Goal: Transaction & Acquisition: Purchase product/service

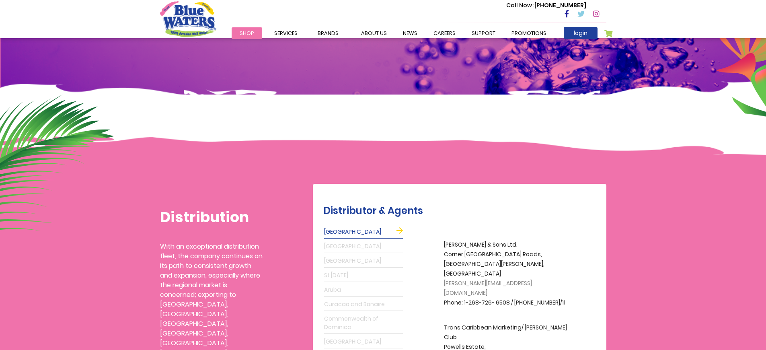
scroll to position [145, 0]
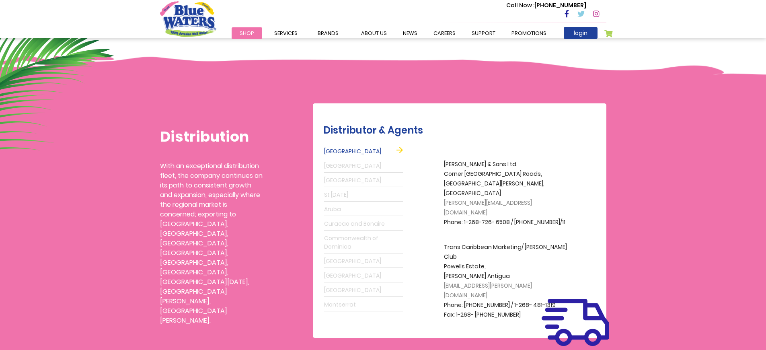
click at [339, 194] on link "St [DATE]" at bounding box center [363, 195] width 79 height 13
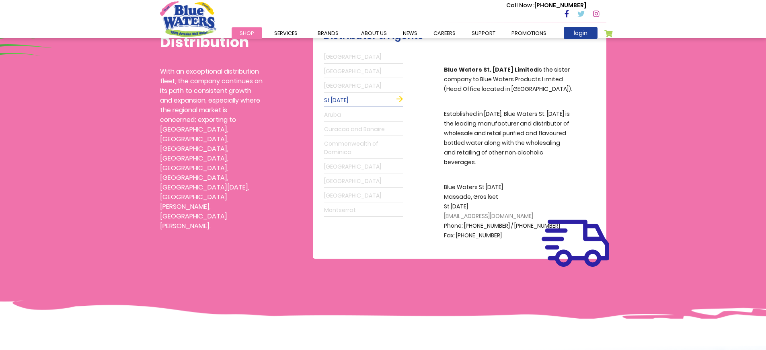
scroll to position [241, 0]
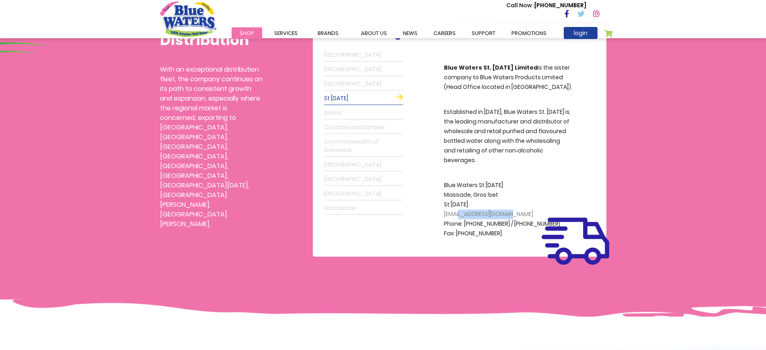
drag, startPoint x: 520, startPoint y: 205, endPoint x: 461, endPoint y: 205, distance: 58.7
click at [461, 205] on p "[GEOGRAPHIC_DATA][DATE][DATE] [EMAIL_ADDRESS][DOMAIN_NAME] Phone: [PHONE_NUMBER…" at bounding box center [508, 210] width 129 height 58
copy span "[DOMAIN_NAME]"
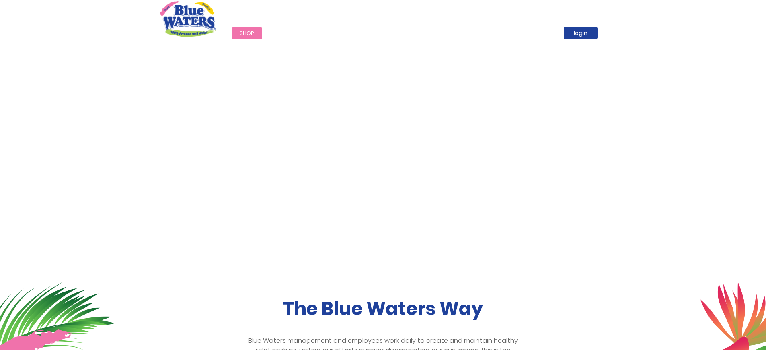
click at [245, 33] on span "Shop" at bounding box center [247, 33] width 14 height 8
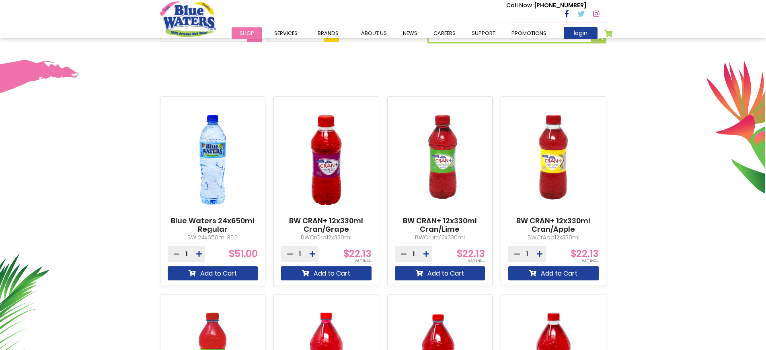
scroll to position [97, 0]
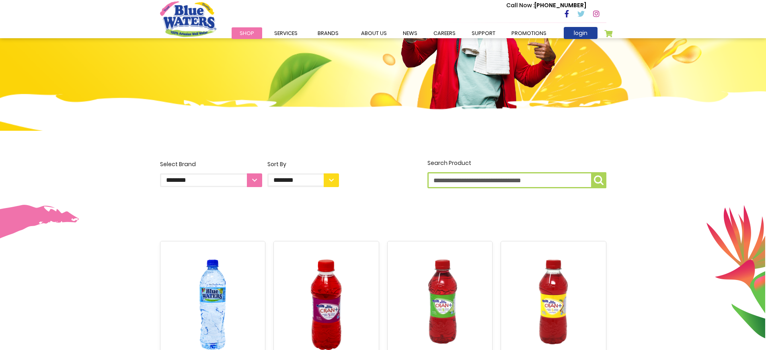
select select "**********"
click at [160, 173] on select "**********" at bounding box center [211, 180] width 102 height 14
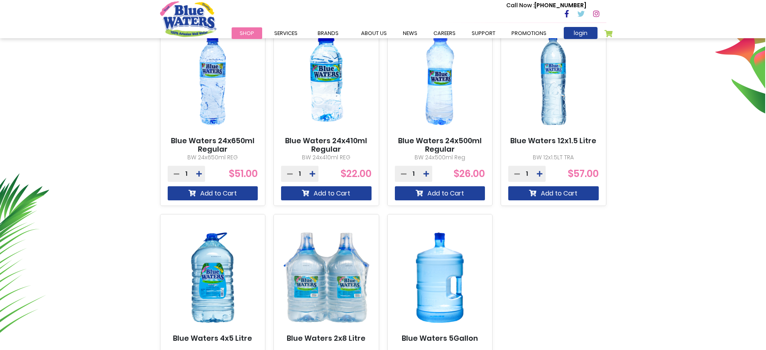
scroll to position [290, 0]
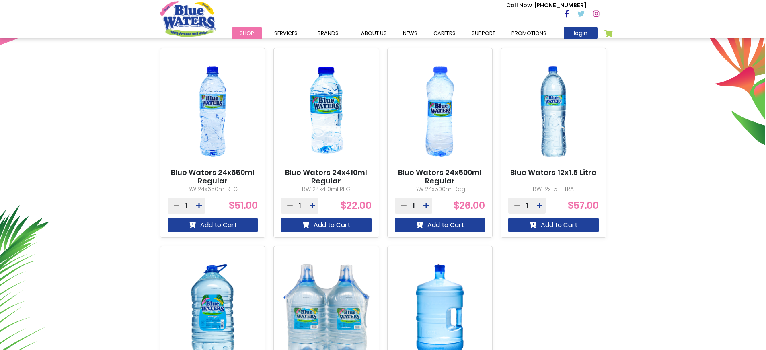
click at [716, 286] on div "Blue Waters 24x650ml Regular BW 24x650ml REG 1 $51.00" at bounding box center [383, 241] width 736 height 387
click at [717, 286] on div "Blue Waters 24x650ml Regular BW 24x650ml REG 1 $51.00" at bounding box center [383, 241] width 736 height 387
click at [719, 286] on div "Blue Waters 24x650ml Regular BW 24x650ml REG 1 $51.00" at bounding box center [383, 241] width 736 height 387
click at [721, 286] on div "Blue Waters 24x650ml Regular BW 24x650ml REG 1 $51.00" at bounding box center [383, 241] width 736 height 387
drag, startPoint x: 721, startPoint y: 286, endPoint x: 726, endPoint y: 292, distance: 7.7
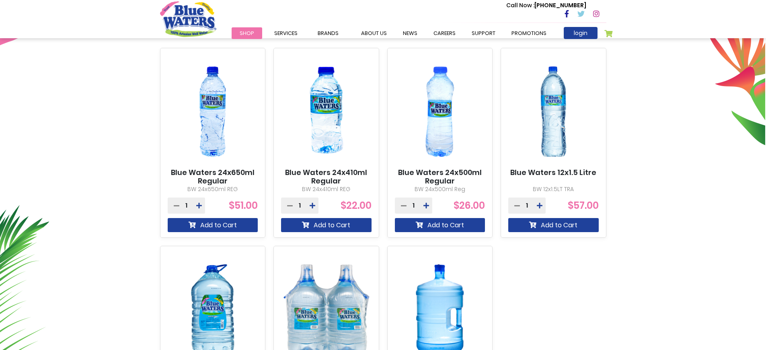
click at [721, 286] on div "Blue Waters 24x650ml Regular BW 24x650ml REG 1 $51.00" at bounding box center [383, 241] width 736 height 387
click at [721, 287] on div "Blue Waters 24x650ml Regular BW 24x650ml REG 1 $51.00" at bounding box center [383, 241] width 736 height 387
click at [725, 290] on div "Blue Waters 24x650ml Regular BW 24x650ml REG 1 $51.00" at bounding box center [383, 241] width 736 height 387
click at [647, 329] on div "Blue Waters 24x650ml Regular BW 24x650ml REG 1 $51.00" at bounding box center [383, 241] width 736 height 387
